Goal: Task Accomplishment & Management: Complete application form

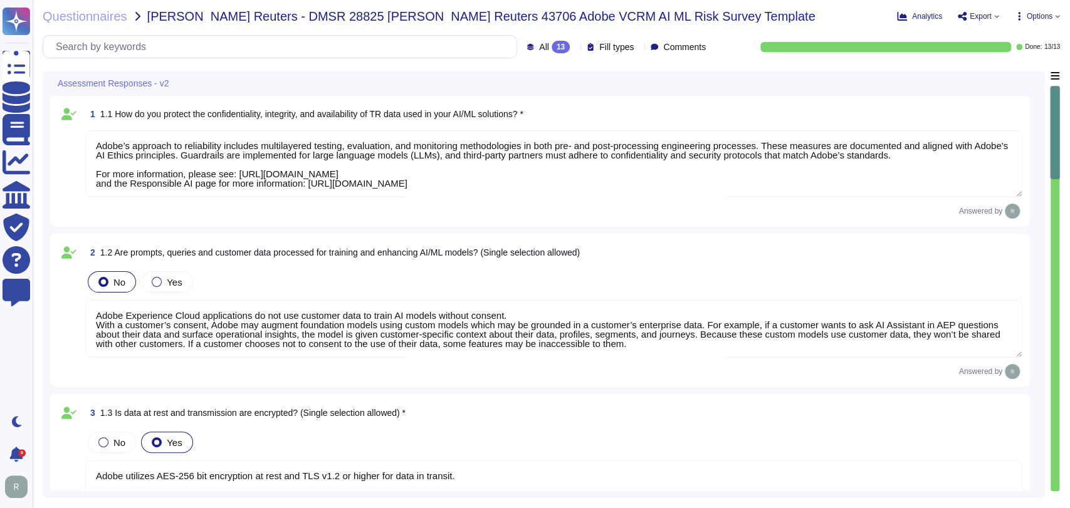
type textarea "Adobe’s approach to reliability includes multilayered testing, evaluation, and …"
type textarea "Adobe Experience Cloud applications do not use customer data to train AI models…"
type textarea "Adobe utilizes AES-256 bit encryption at rest and TLS v1.2 or higher for data i…"
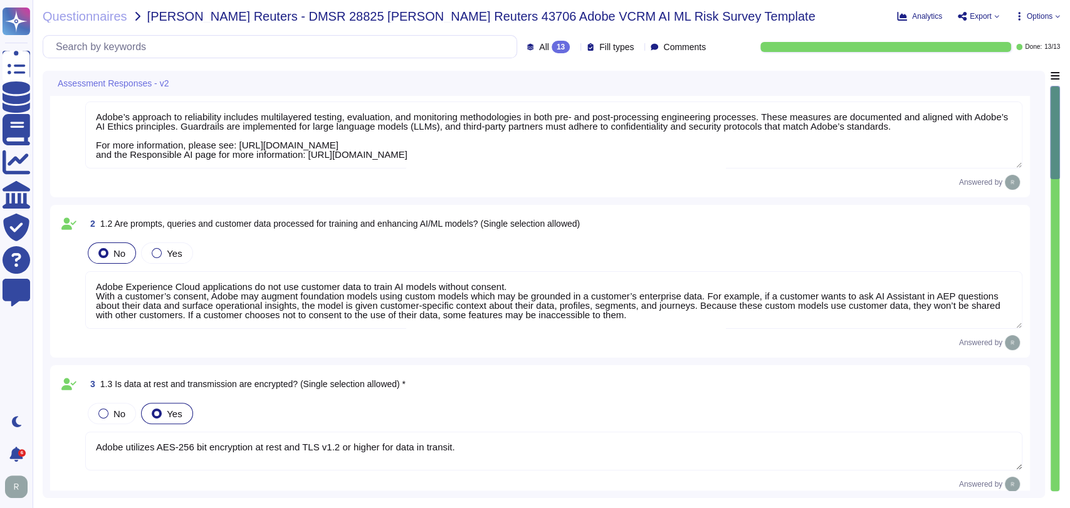
type textarea "To better protect our customers’ data from the physical layer up, we’ve impleme…"
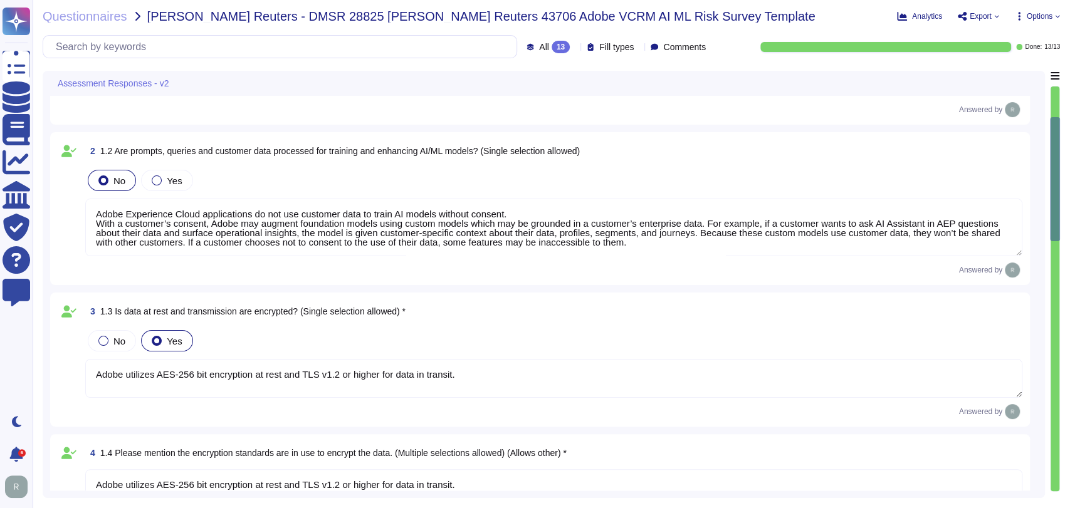
type textarea "Only authorized Adobe administrators from Adobe customer care teams have access…"
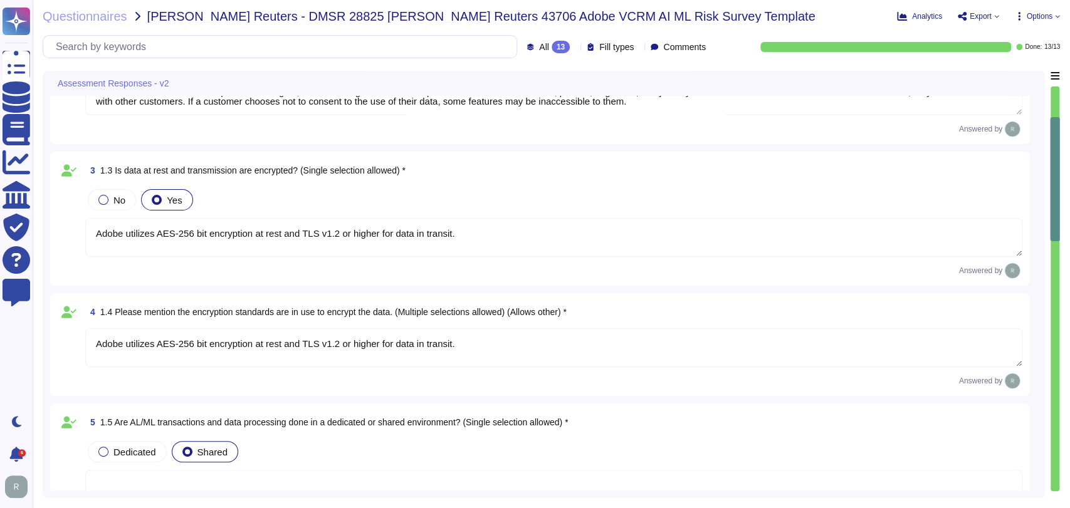
type textarea "Adobe Artificial Intelligence offerings go through Adobe's responsible AI Ethic…"
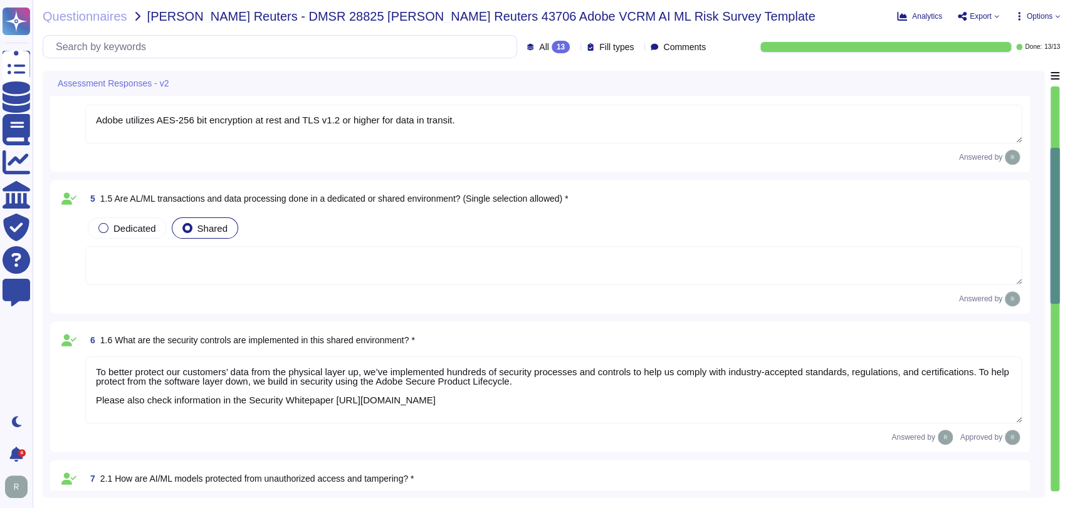
type textarea "Only authorized Adobe administrators from Adobe customer care teams have access…"
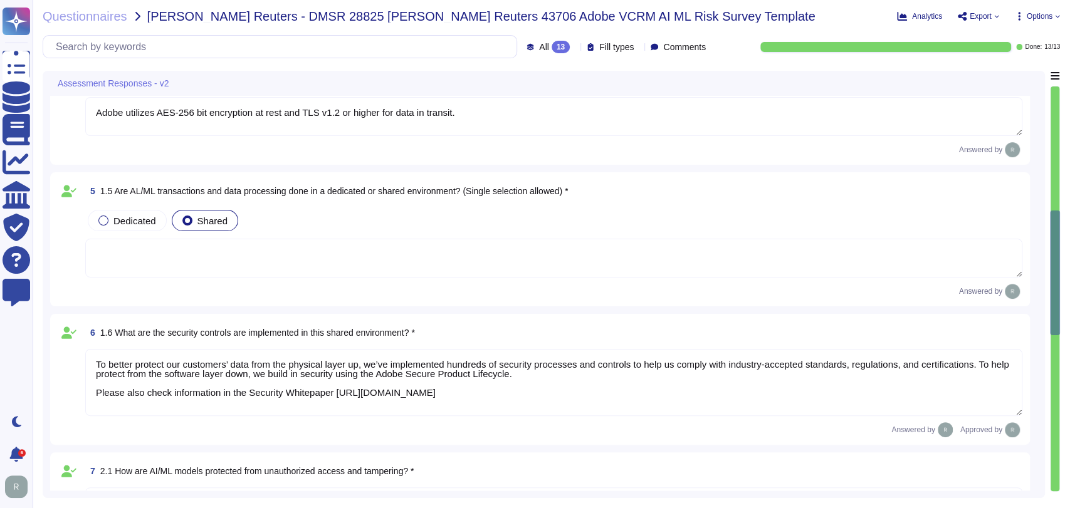
type textarea "Listing of standards, certifications and/or regulations that Adobe products and…"
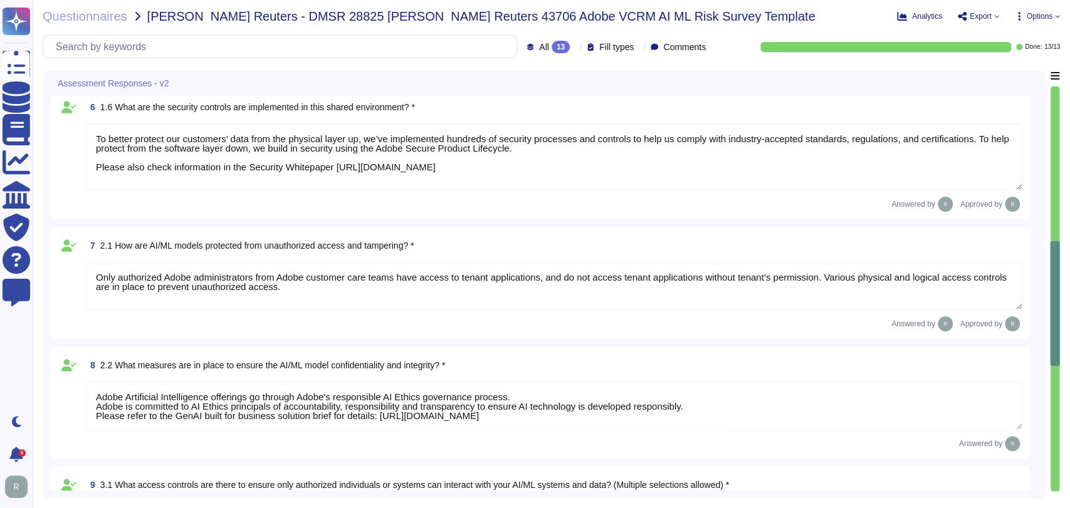
type textarea "Data retention is defined in the agreements, including all applicable PSLTs (Pr…"
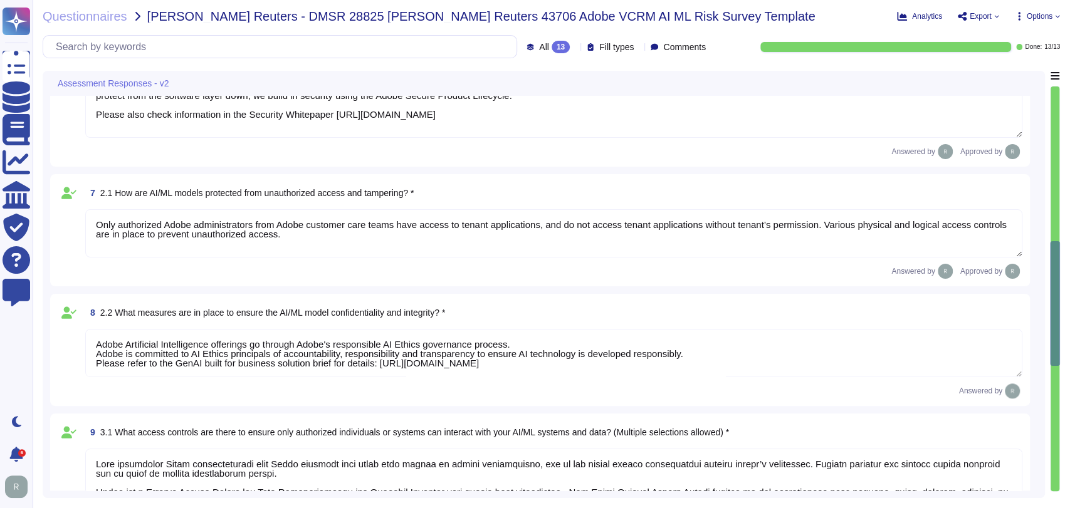
type textarea "Adobe has a documented third-party risk management program is outlined in the V…"
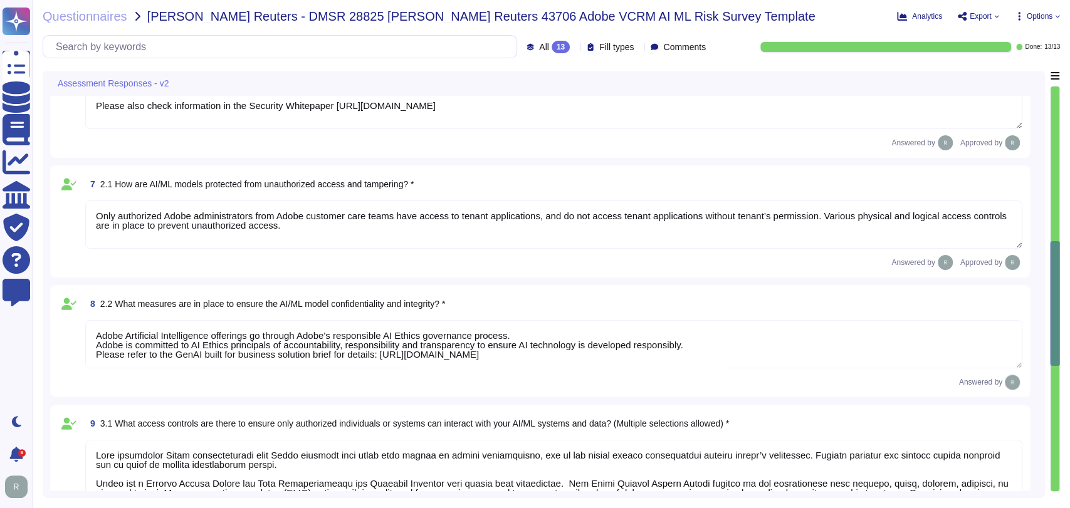
scroll to position [738, 0]
